Goal: Information Seeking & Learning: Check status

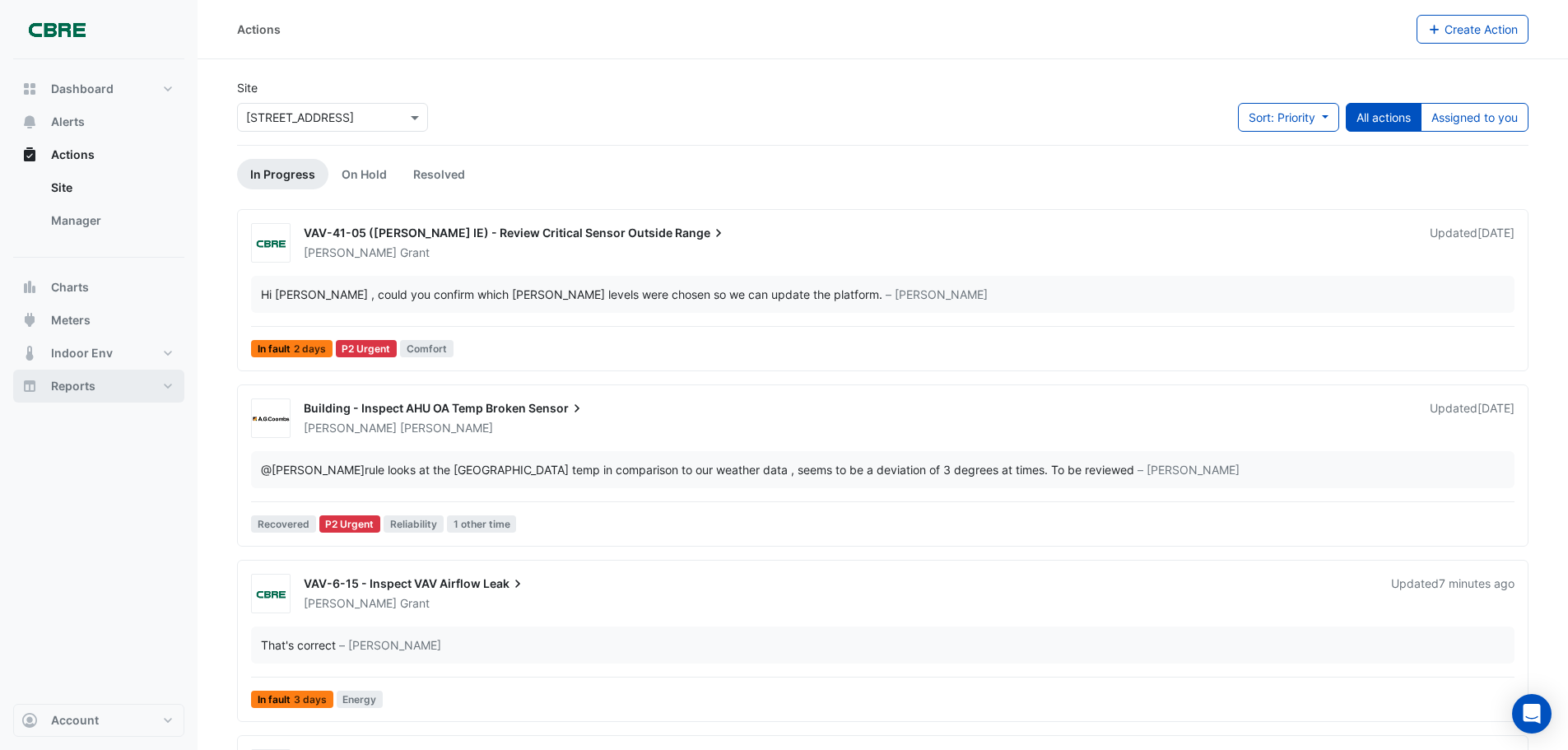
drag, startPoint x: 75, startPoint y: 383, endPoint x: 589, endPoint y: 258, distance: 529.0
click at [75, 383] on span "Reports" at bounding box center [73, 385] width 45 height 16
select select "***"
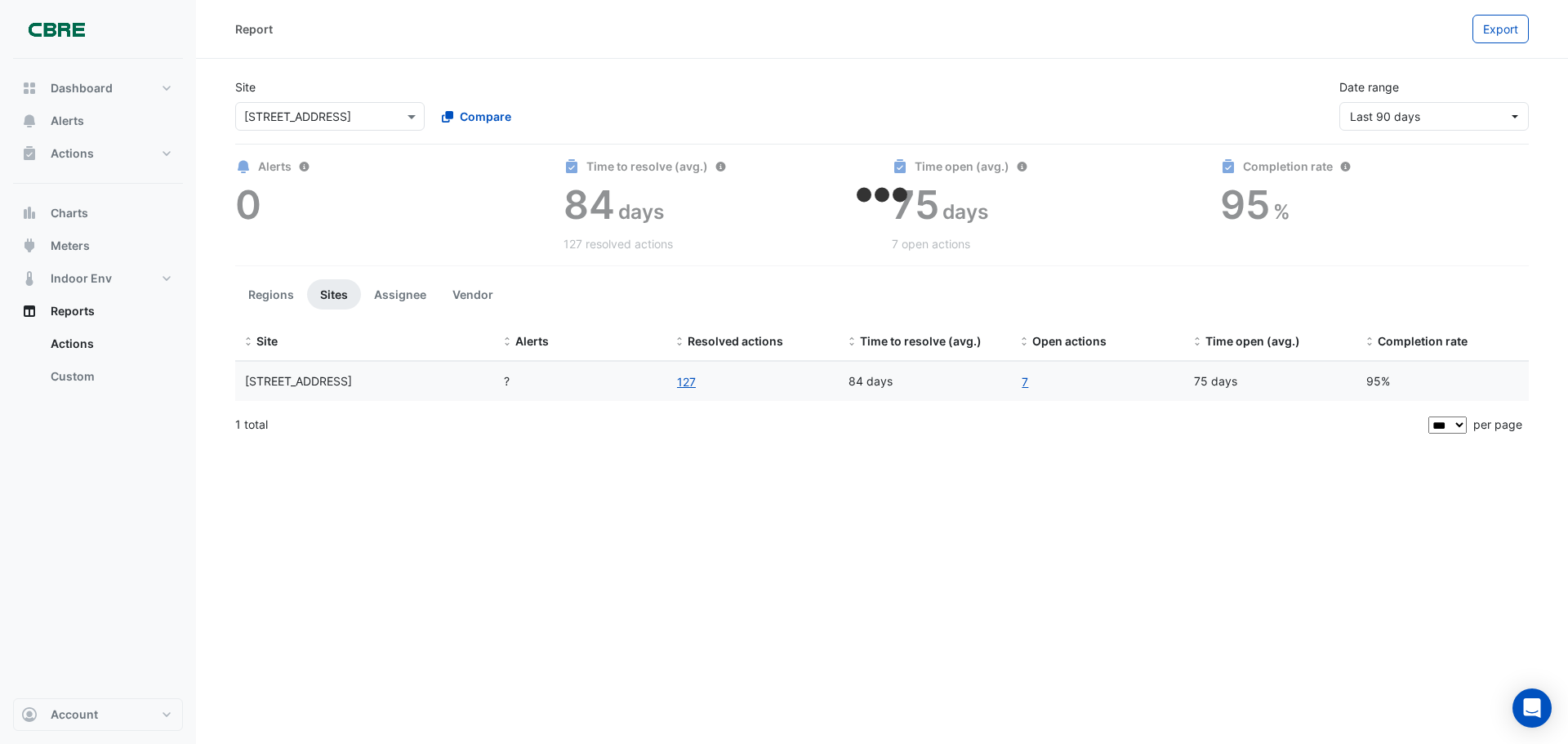
click at [641, 462] on div "Report Export Site Select a Site × [STREET_ADDRESS] Compare Date range Last 90 …" at bounding box center [882, 372] width 1372 height 744
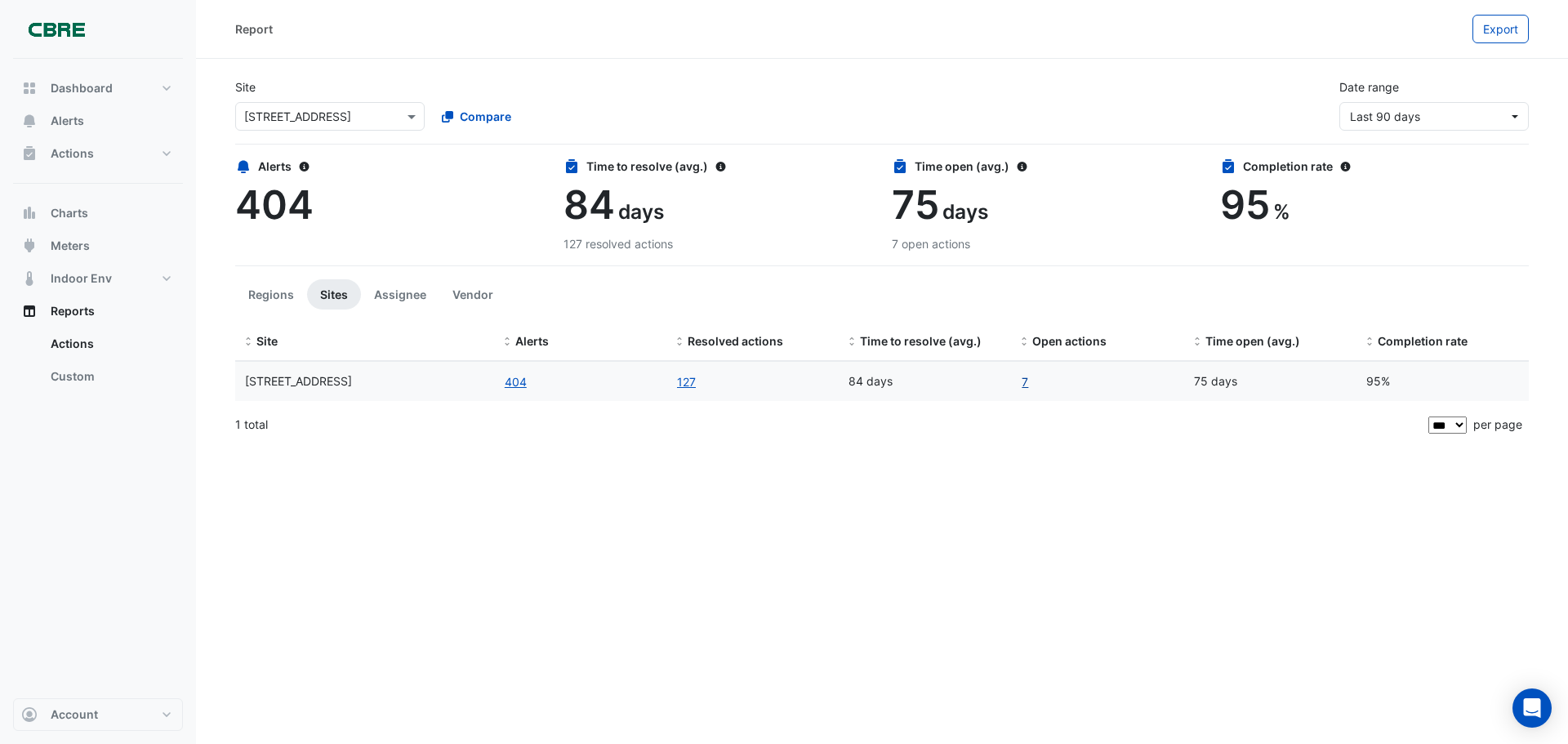
click at [1027, 381] on link "7" at bounding box center [1024, 382] width 8 height 19
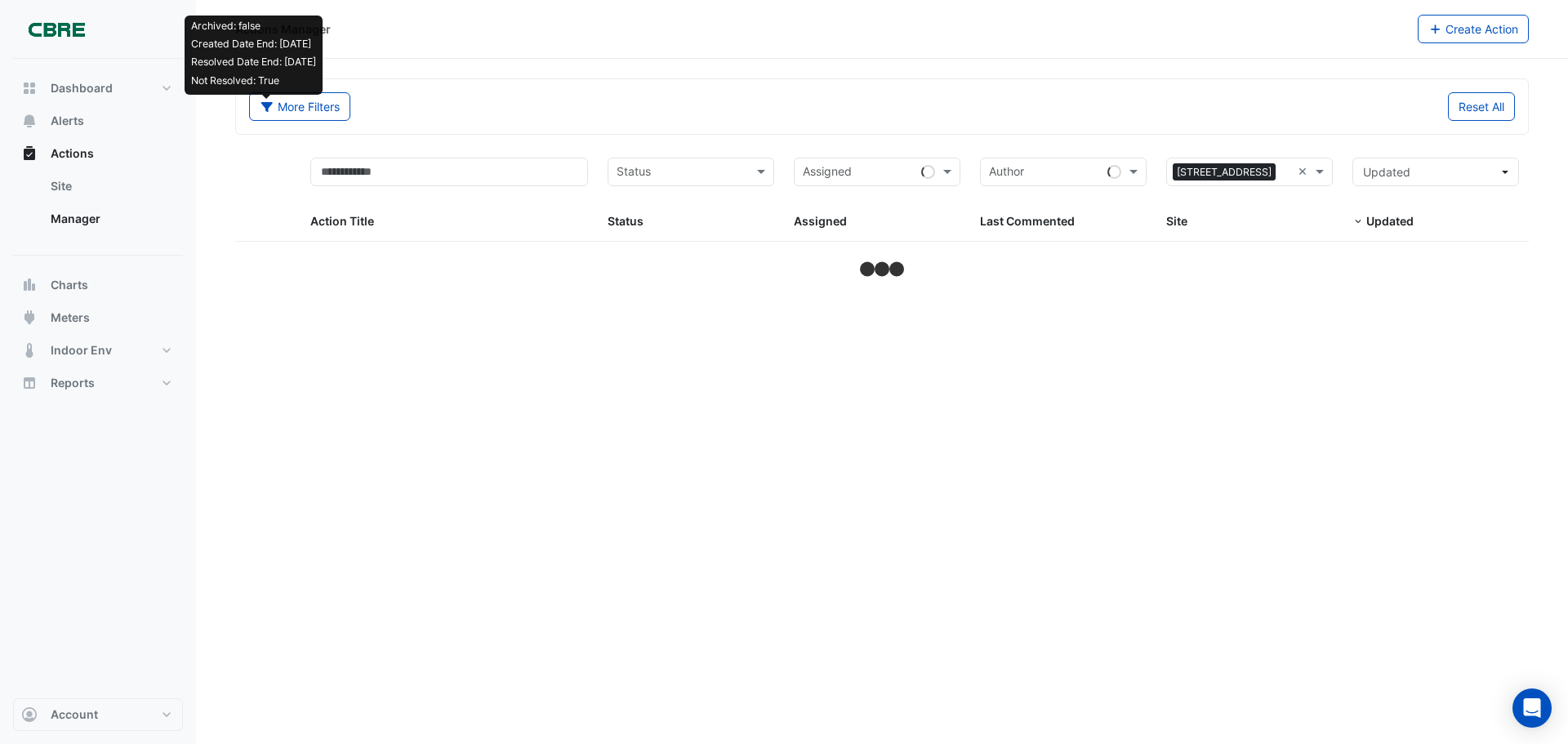
select select "***"
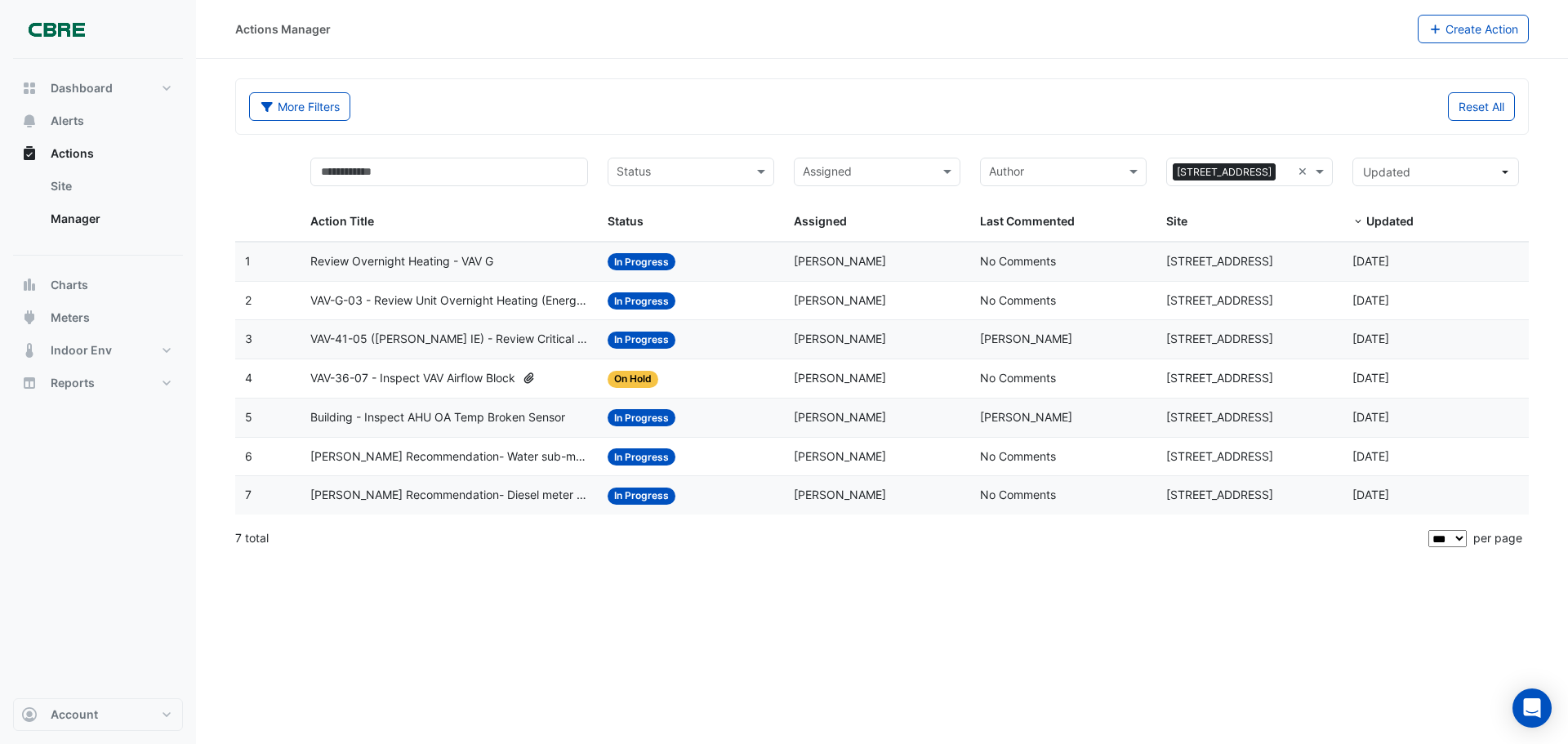
click at [508, 333] on span "VAV-41-05 ([PERSON_NAME] IE) - Review Critical Sensor Outside Range" at bounding box center [449, 339] width 278 height 19
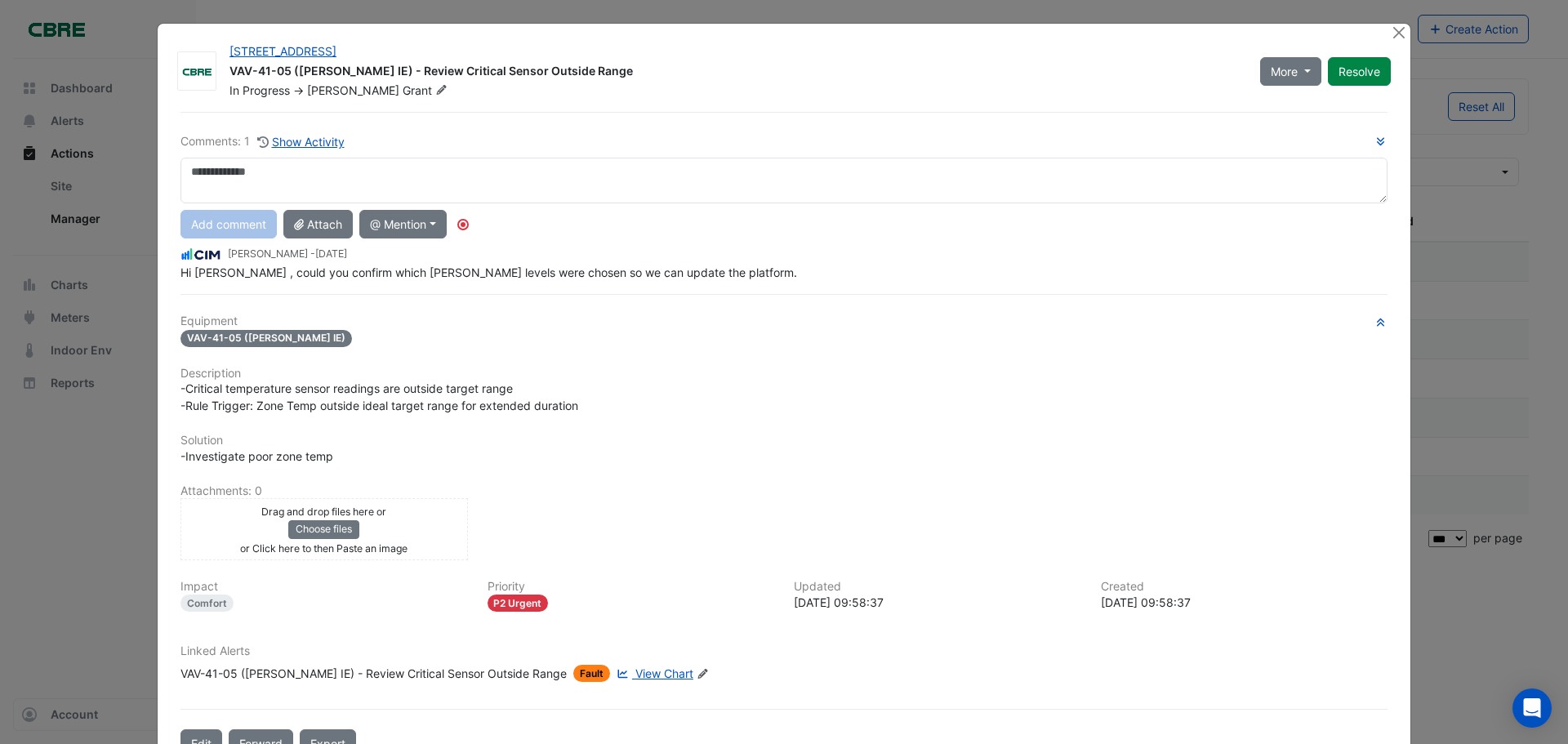
click at [292, 171] on textarea at bounding box center [784, 180] width 1207 height 45
click at [1395, 29] on button "Close" at bounding box center [1398, 32] width 17 height 17
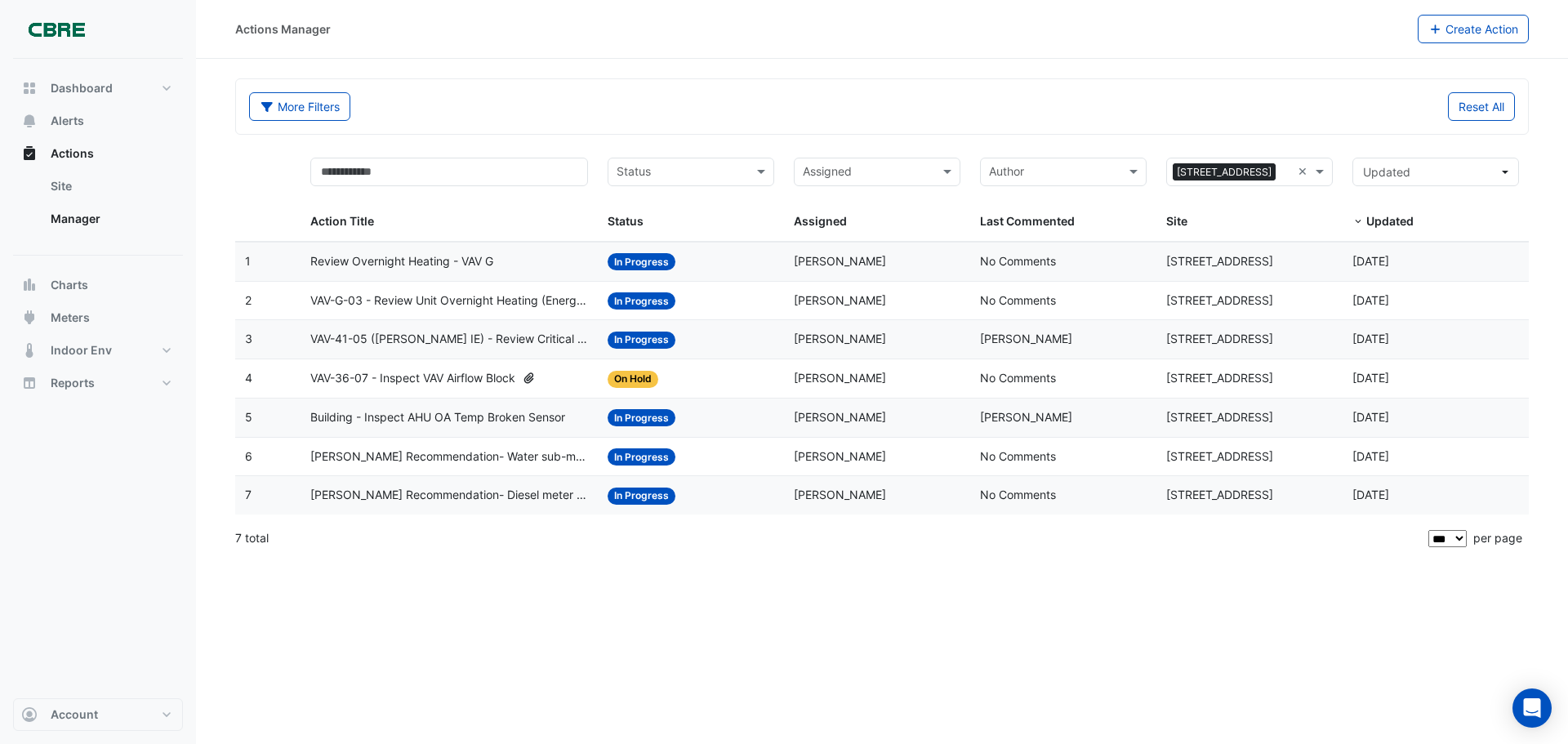
click at [808, 663] on div "Actions Manager Create Action More Filters Reset All Status Assigned Sites × [S…" at bounding box center [882, 372] width 1372 height 744
click at [1034, 64] on section "More Filters Reset All Status Assigned Sites × [STREET_ADDRESS] × Action Title …" at bounding box center [882, 308] width 1372 height 500
